Goal: Task Accomplishment & Management: Manage account settings

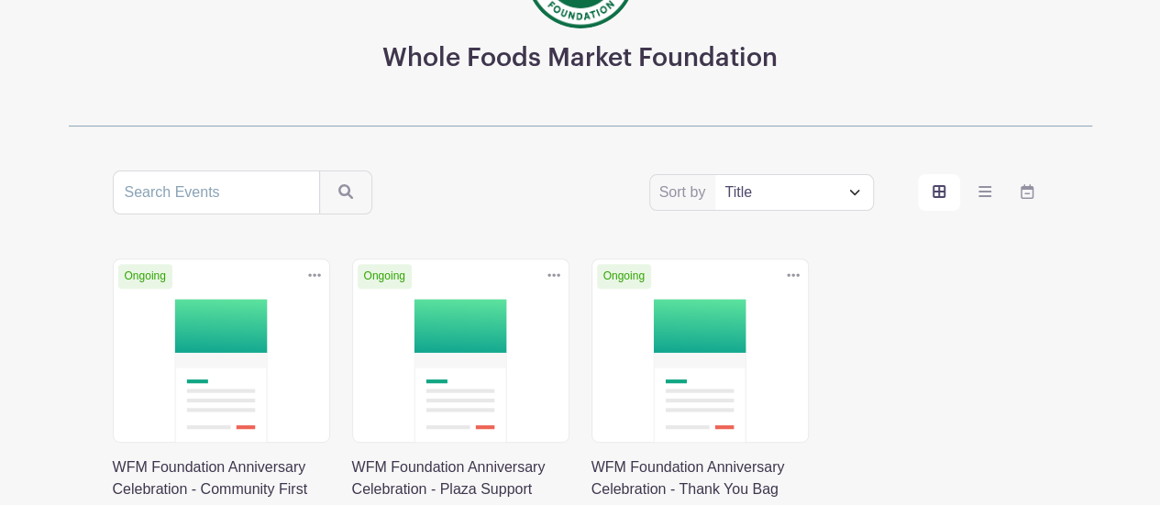
scroll to position [367, 0]
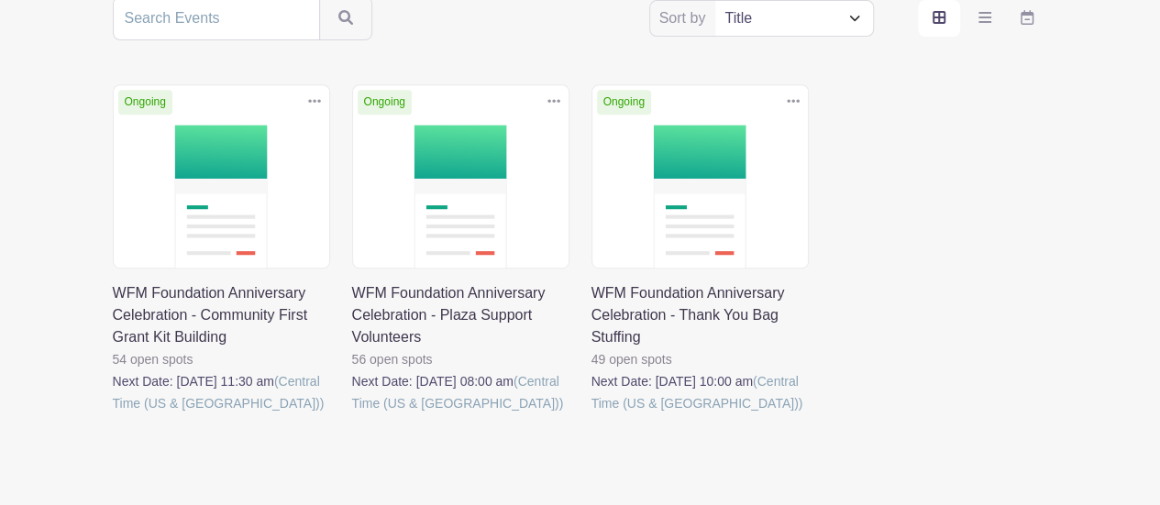
click at [592, 415] on link at bounding box center [592, 415] width 0 height 0
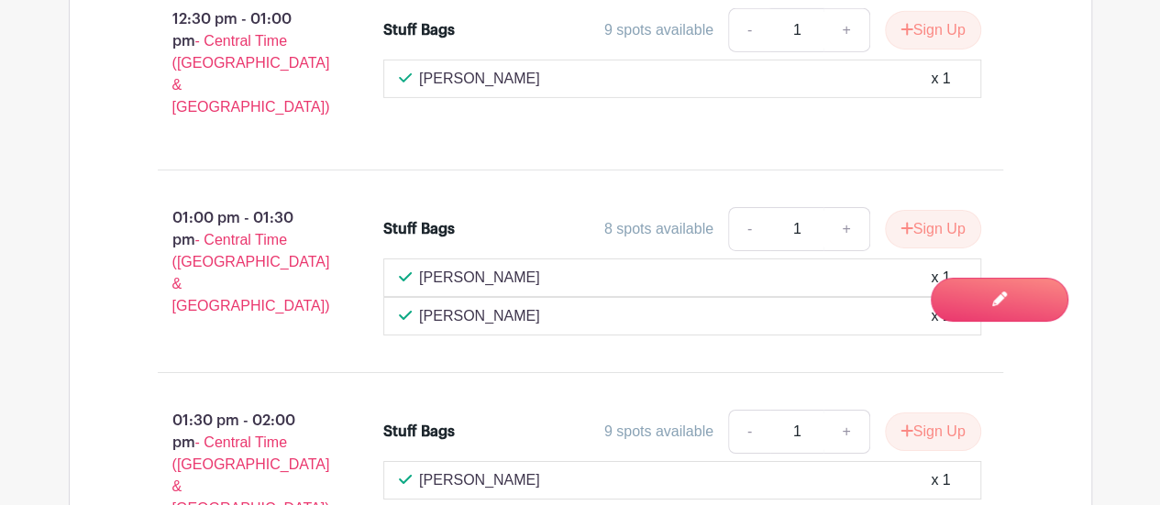
scroll to position [3122, 0]
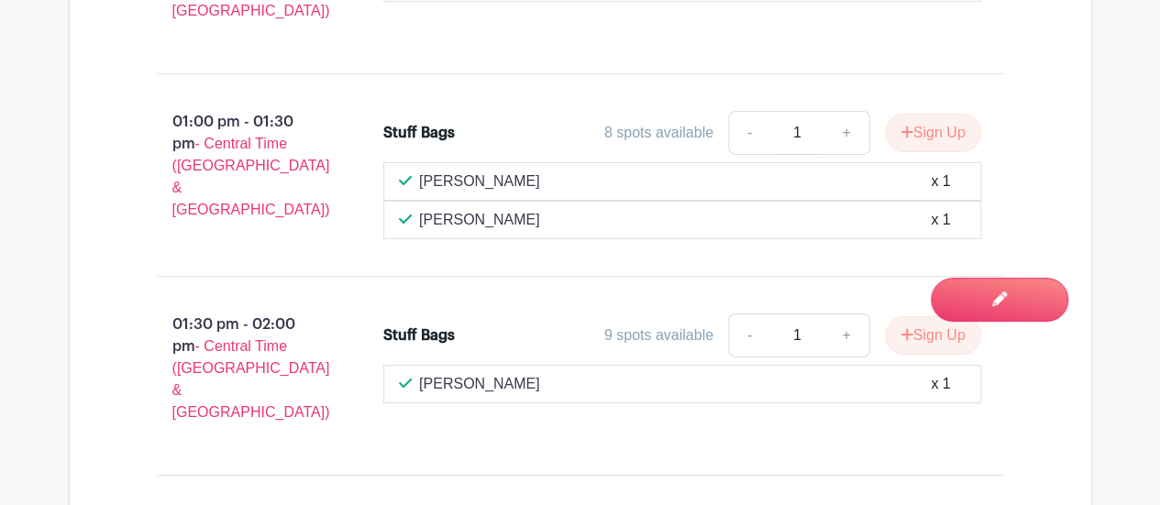
click at [899, 209] on div "[PERSON_NAME] x 1" at bounding box center [682, 220] width 567 height 22
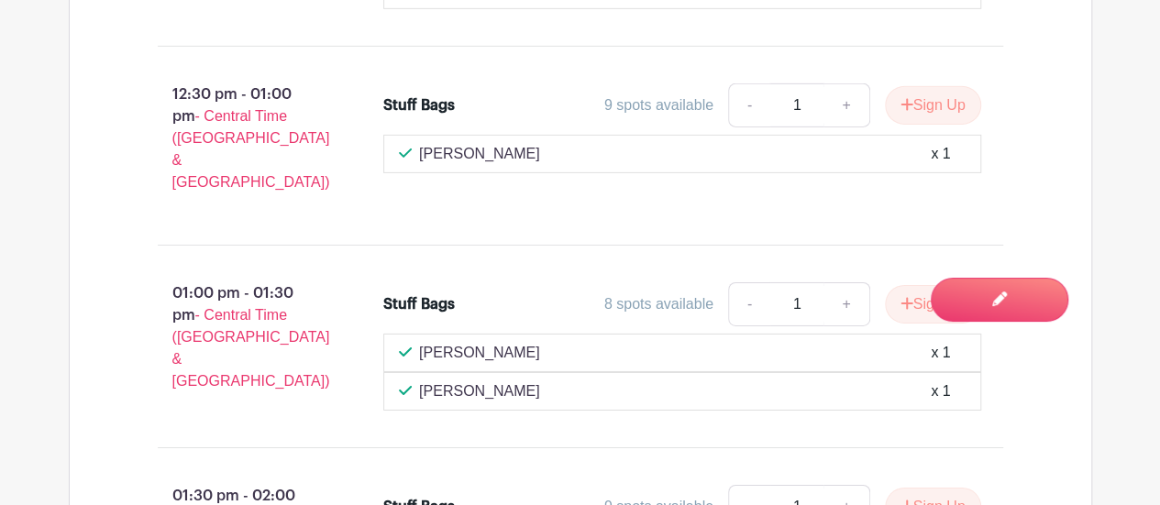
scroll to position [2938, 0]
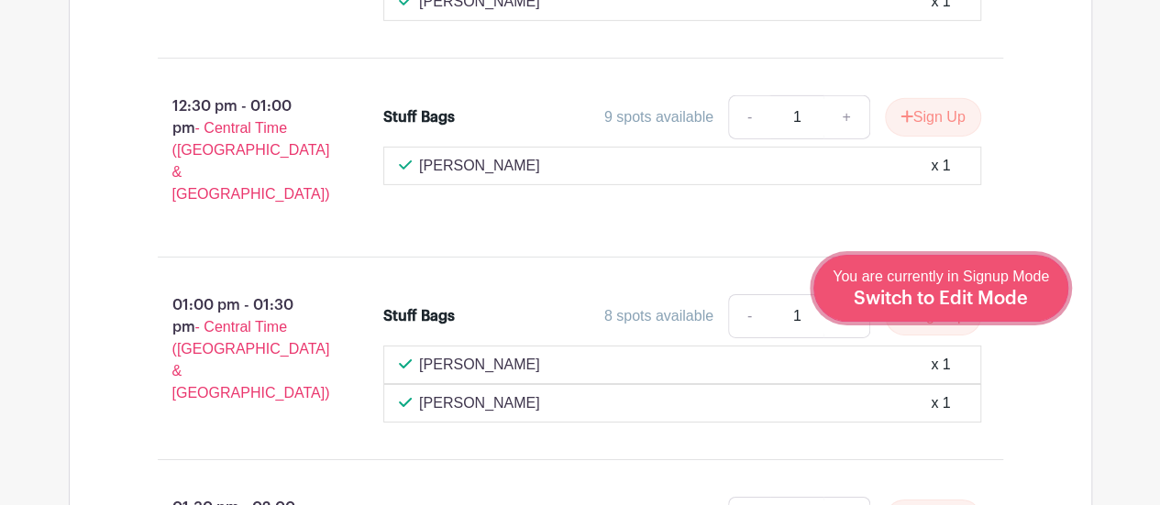
click at [1004, 304] on span "Switch to Edit Mode" at bounding box center [941, 299] width 174 height 18
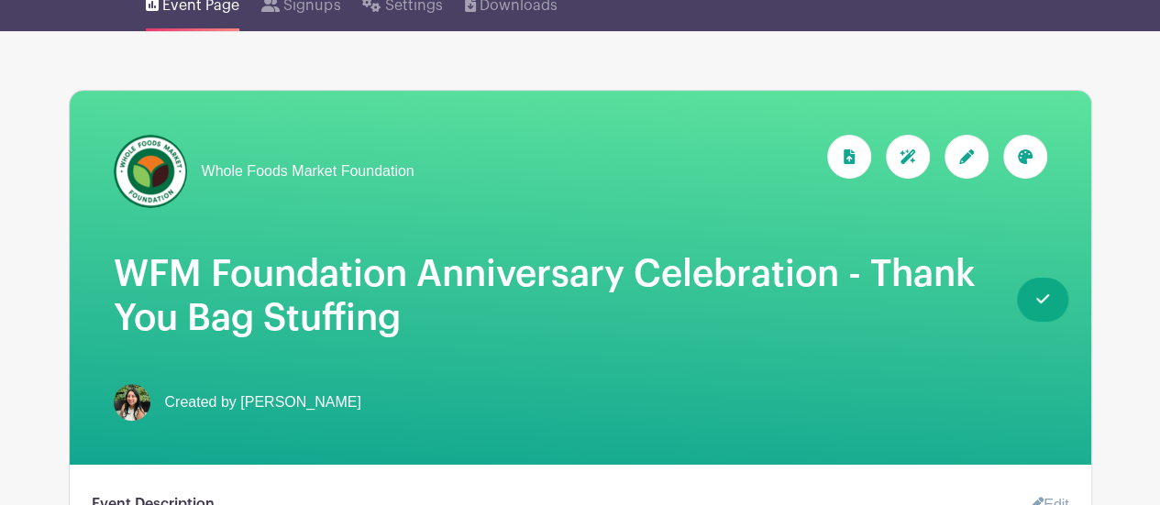
scroll to position [93, 0]
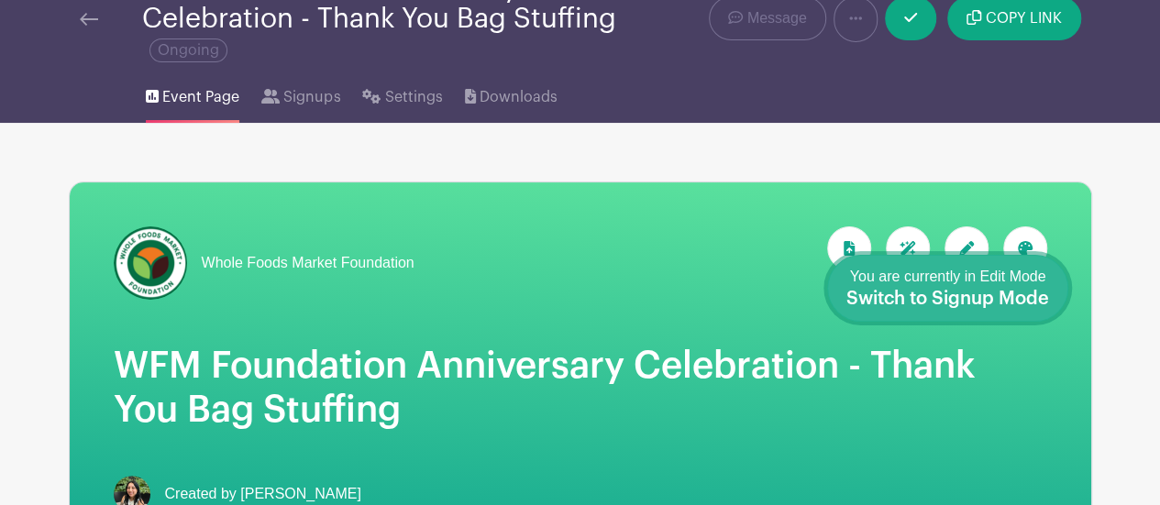
click at [1054, 291] on link "Done Editing You are currently in Edit Mode Switch to Signup Mode" at bounding box center [947, 288] width 241 height 67
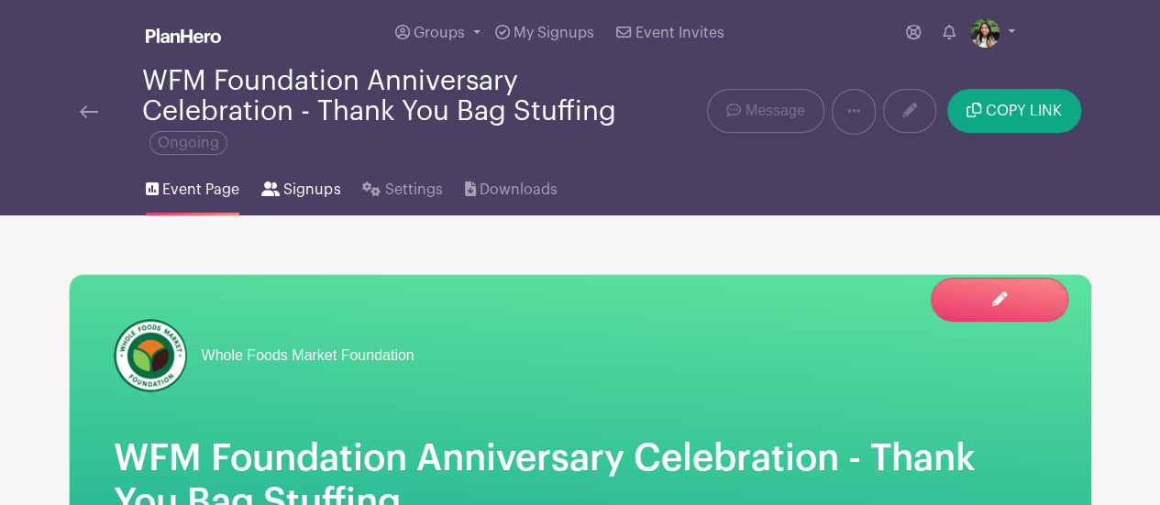
click at [320, 185] on span "Signups" at bounding box center [311, 190] width 57 height 22
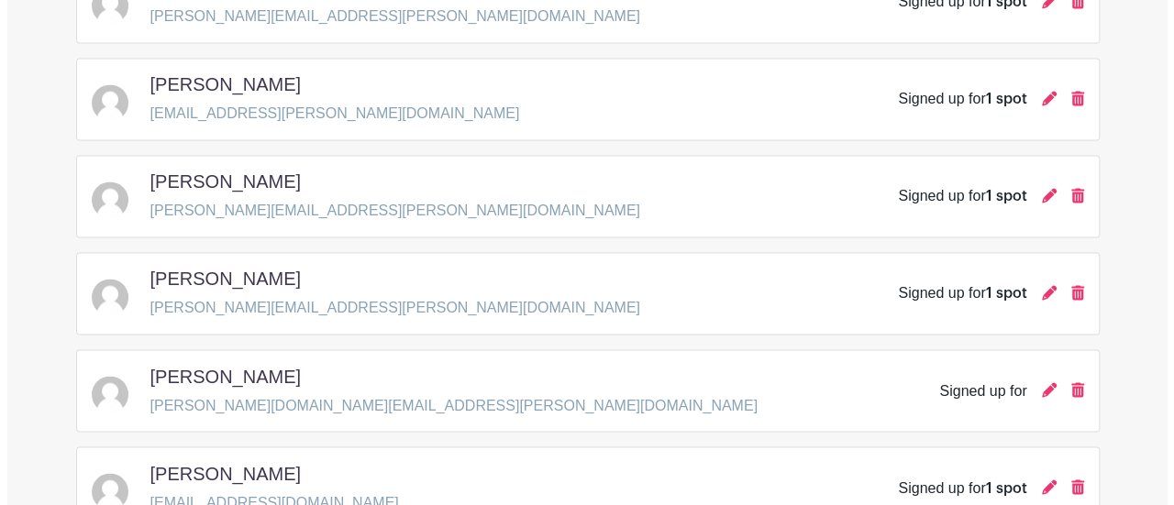
scroll to position [1376, 0]
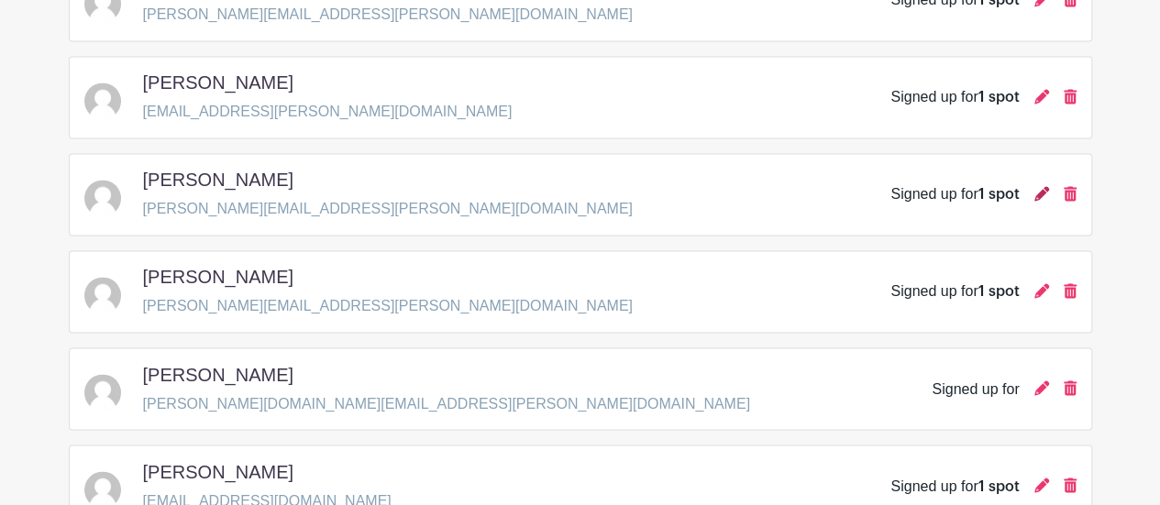
click at [1038, 192] on icon at bounding box center [1042, 193] width 15 height 15
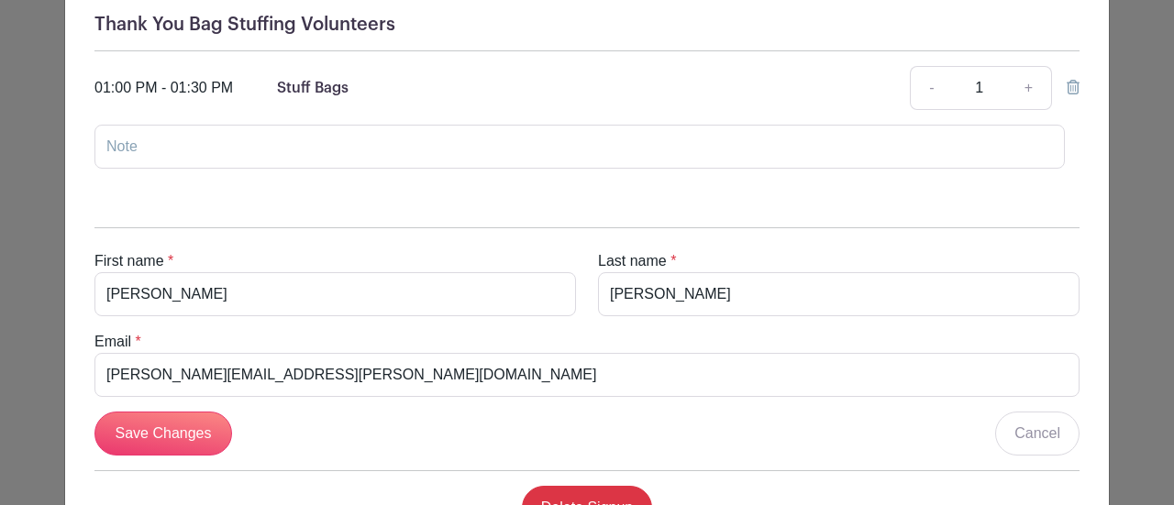
scroll to position [309, 0]
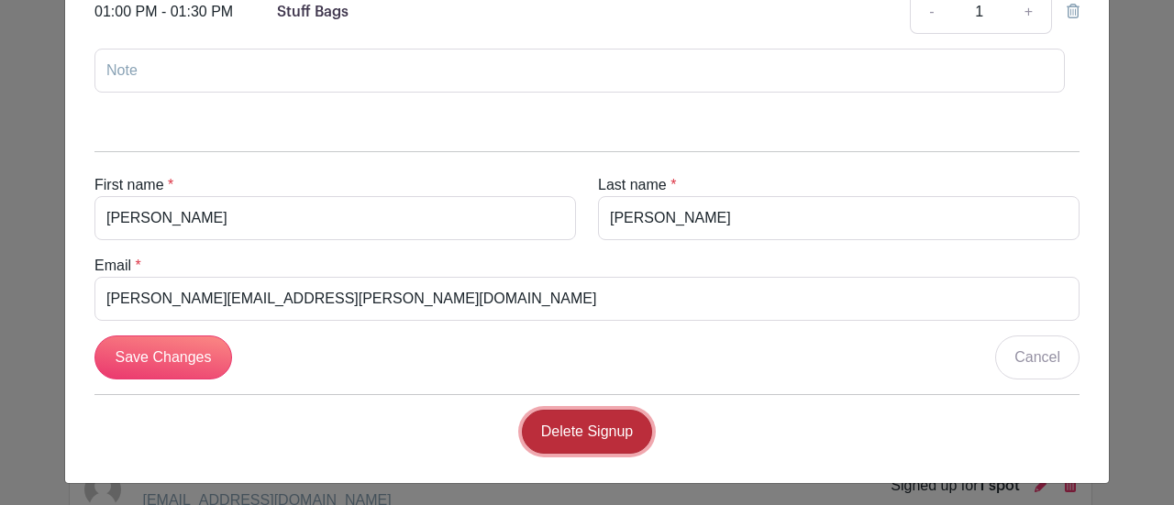
click at [598, 425] on link "Delete Signup" at bounding box center [587, 432] width 131 height 44
drag, startPoint x: 549, startPoint y: 428, endPoint x: 660, endPoint y: 133, distance: 315.9
click at [549, 428] on link "Delete Signup" at bounding box center [587, 432] width 131 height 44
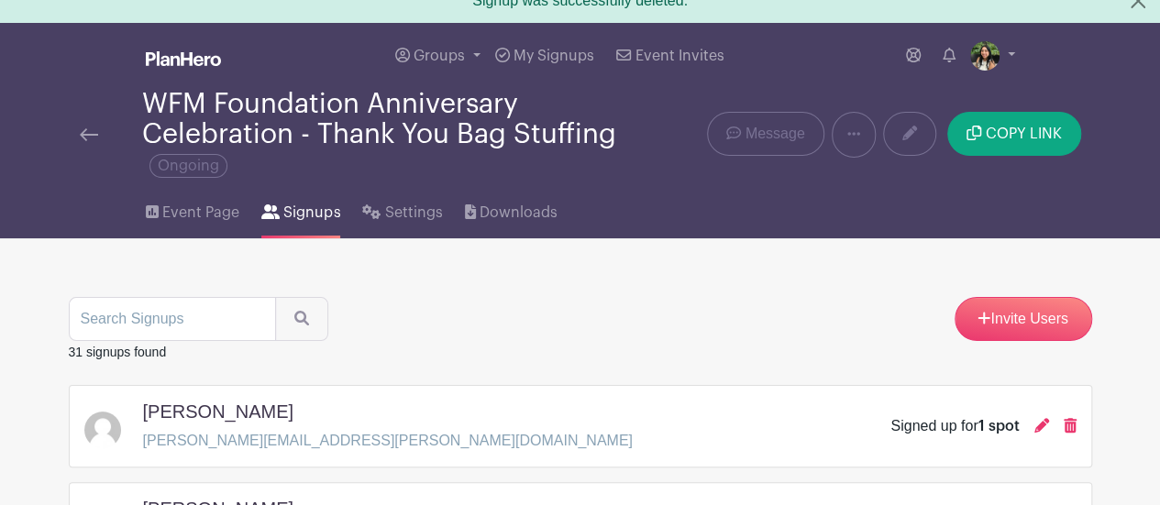
scroll to position [0, 0]
